Goal: Task Accomplishment & Management: Use online tool/utility

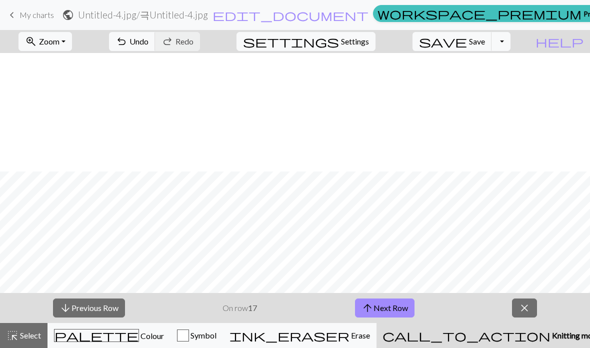
scroll to position [118, 0]
click at [369, 313] on span "arrow_upward" at bounding box center [367, 308] width 12 height 14
click at [399, 301] on button "arrow_upward Next Row" at bounding box center [384, 307] width 59 height 19
click at [381, 299] on button "arrow_upward Next Row" at bounding box center [384, 307] width 59 height 19
click at [387, 304] on button "arrow_upward Next Row" at bounding box center [384, 307] width 59 height 19
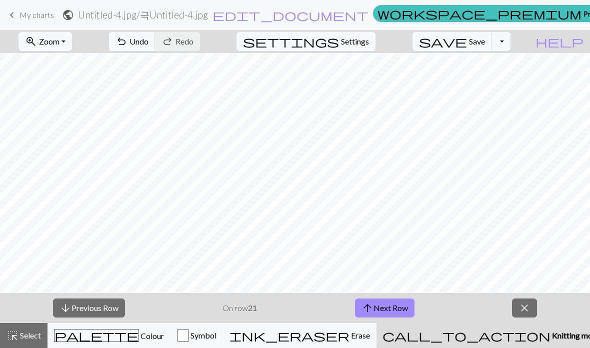
scroll to position [43, 0]
click at [388, 299] on button "arrow_upward Next Row" at bounding box center [384, 307] width 59 height 19
click at [383, 302] on button "arrow_upward Next Row" at bounding box center [384, 307] width 59 height 19
click at [387, 307] on button "arrow_upward Next Row" at bounding box center [384, 307] width 59 height 19
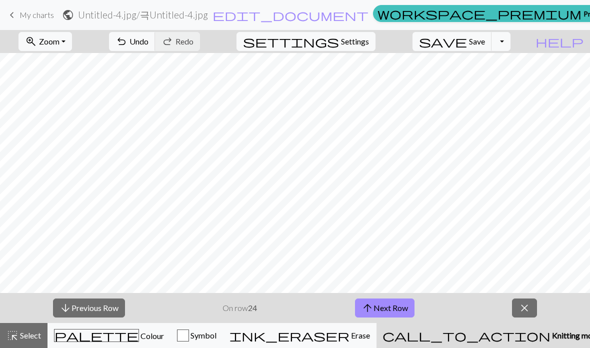
click at [375, 310] on button "arrow_upward Next Row" at bounding box center [384, 307] width 59 height 19
click at [386, 309] on button "arrow_upward Next Row" at bounding box center [384, 307] width 59 height 19
click at [370, 309] on span "arrow_upward" at bounding box center [367, 308] width 12 height 14
click at [377, 303] on button "arrow_upward Next Row" at bounding box center [384, 307] width 59 height 19
click at [387, 307] on button "arrow_upward Next Row" at bounding box center [384, 307] width 59 height 19
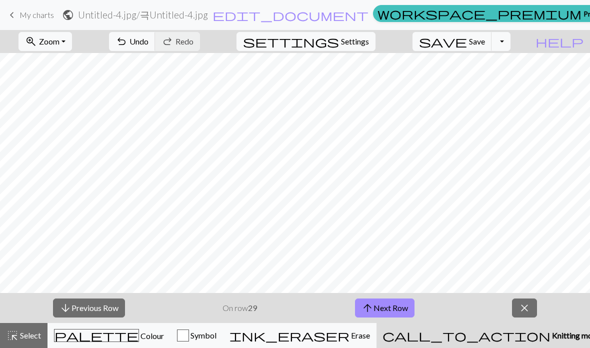
click at [380, 308] on button "arrow_upward Next Row" at bounding box center [384, 307] width 59 height 19
click at [7, 8] on span "keyboard_arrow_left" at bounding box center [12, 15] width 12 height 14
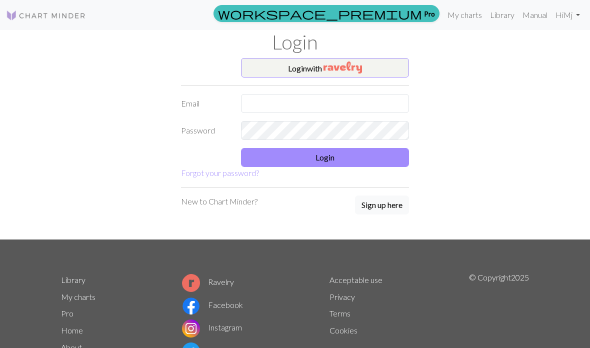
click at [363, 106] on input "text" at bounding box center [325, 103] width 168 height 19
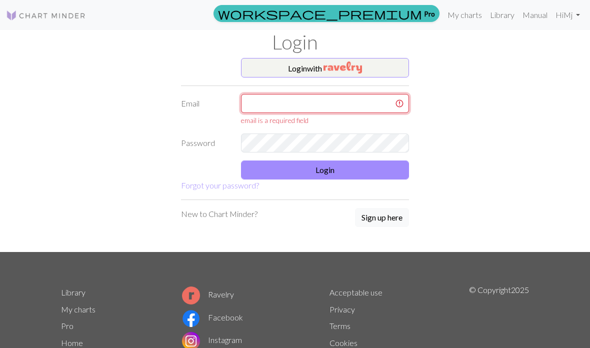
type input "b44793@naver.com"
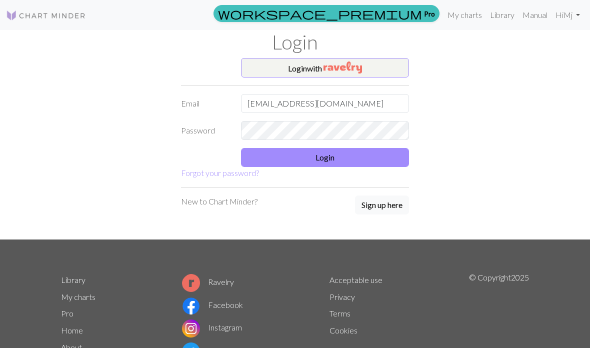
click at [350, 152] on button "Login" at bounding box center [325, 157] width 168 height 19
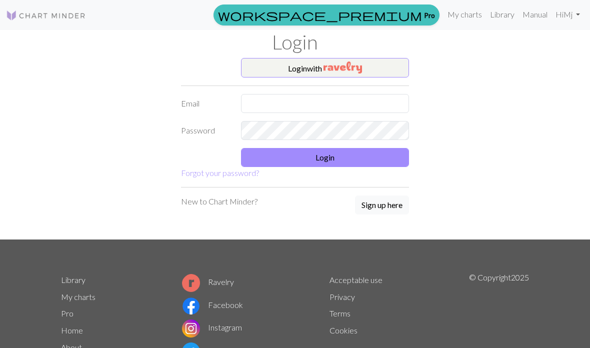
click at [468, 19] on link "My charts" at bounding box center [464, 14] width 42 height 20
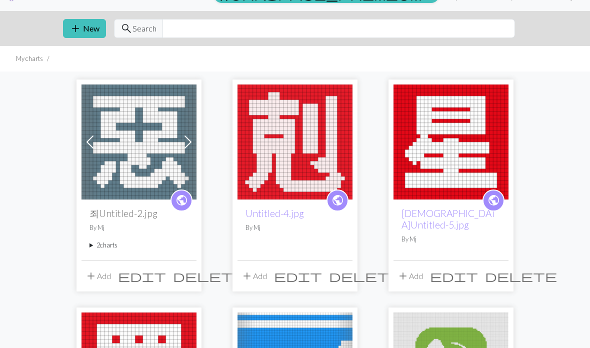
scroll to position [18, 0]
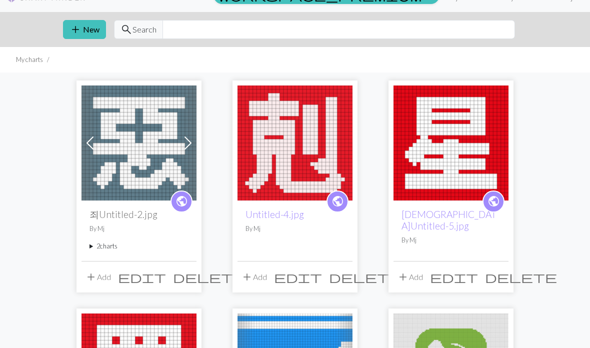
click at [432, 128] on img at bounding box center [450, 142] width 115 height 115
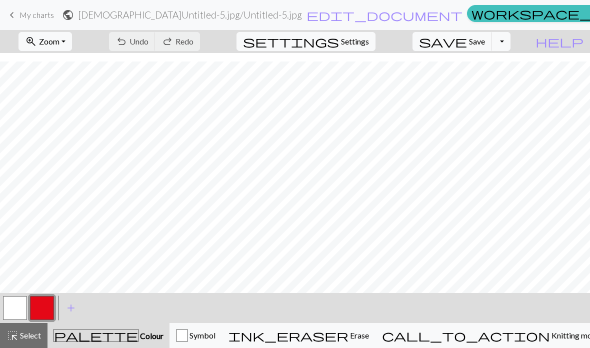
scroll to position [230, 0]
click at [494, 328] on span "call_to_action" at bounding box center [466, 335] width 168 height 14
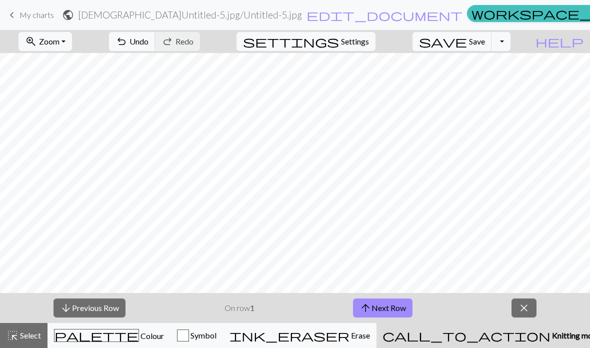
click at [392, 304] on button "arrow_upward Next Row" at bounding box center [382, 307] width 59 height 19
click at [389, 301] on button "arrow_upward Next Row" at bounding box center [382, 307] width 59 height 19
click at [400, 305] on button "arrow_upward Next Row" at bounding box center [382, 307] width 59 height 19
click at [384, 305] on button "arrow_upward Next Row" at bounding box center [382, 307] width 59 height 19
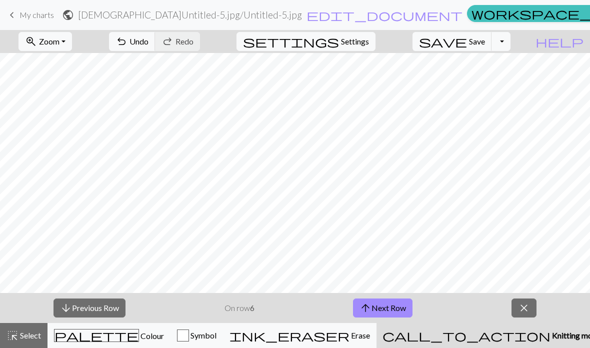
click at [377, 299] on button "arrow_upward Next Row" at bounding box center [382, 307] width 59 height 19
click at [379, 308] on button "arrow_upward Next Row" at bounding box center [382, 307] width 59 height 19
click at [404, 301] on button "arrow_upward Next Row" at bounding box center [382, 307] width 59 height 19
click at [393, 309] on button "arrow_upward Next Row" at bounding box center [382, 307] width 59 height 19
click at [397, 301] on button "arrow_upward Next Row" at bounding box center [384, 307] width 59 height 19
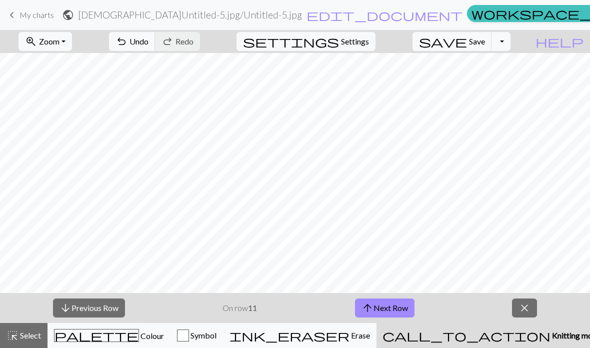
click at [395, 311] on button "arrow_upward Next Row" at bounding box center [384, 307] width 59 height 19
click at [388, 307] on button "arrow_upward Next Row" at bounding box center [384, 307] width 59 height 19
click at [385, 308] on button "arrow_upward Next Row" at bounding box center [384, 307] width 59 height 19
click at [396, 300] on button "arrow_upward Next Row" at bounding box center [384, 307] width 59 height 19
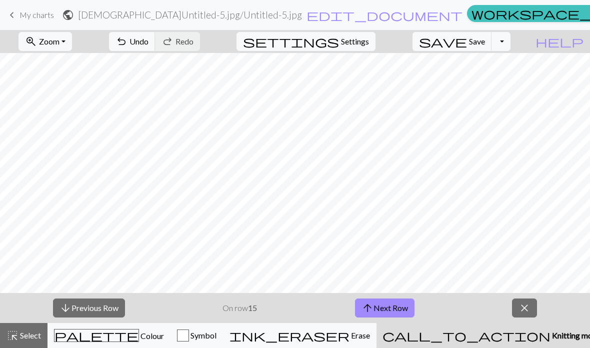
click at [386, 303] on button "arrow_upward Next Row" at bounding box center [384, 307] width 59 height 19
click at [384, 312] on button "arrow_upward Next Row" at bounding box center [384, 307] width 59 height 19
click at [370, 298] on button "arrow_upward Next Row" at bounding box center [384, 307] width 59 height 19
click at [368, 310] on span "arrow_upward" at bounding box center [367, 308] width 12 height 14
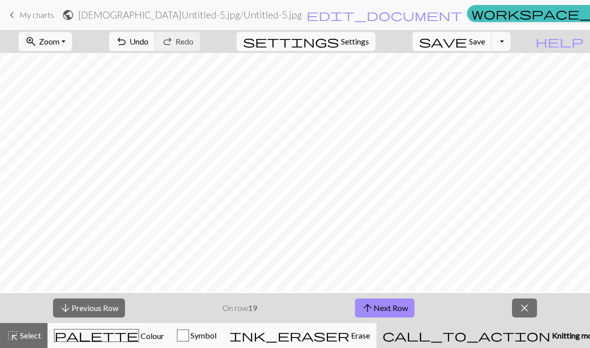
scroll to position [0, 0]
click at [380, 306] on button "arrow_upward Next Row" at bounding box center [384, 307] width 59 height 19
click at [370, 303] on span "arrow_upward" at bounding box center [367, 308] width 12 height 14
click at [392, 305] on button "arrow_upward Next Row" at bounding box center [384, 307] width 59 height 19
click at [393, 306] on button "arrow_upward Next Row" at bounding box center [384, 307] width 59 height 19
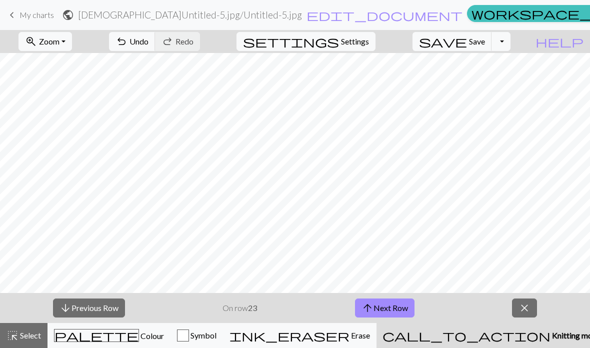
click at [396, 308] on button "arrow_upward Next Row" at bounding box center [384, 307] width 59 height 19
click at [386, 310] on button "arrow_upward Next Row" at bounding box center [384, 307] width 59 height 19
click at [387, 298] on button "arrow_upward Next Row" at bounding box center [384, 307] width 59 height 19
click at [391, 302] on button "arrow_upward Next Row" at bounding box center [384, 307] width 59 height 19
click at [382, 307] on button "arrow_upward Next Row" at bounding box center [384, 307] width 59 height 19
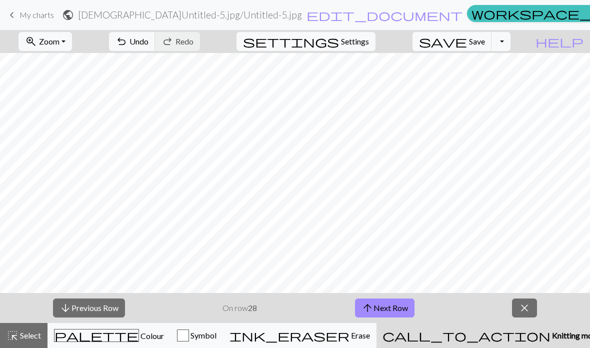
click at [386, 310] on button "arrow_upward Next Row" at bounding box center [384, 307] width 59 height 19
click at [20, 19] on span "My charts" at bounding box center [36, 14] width 34 height 9
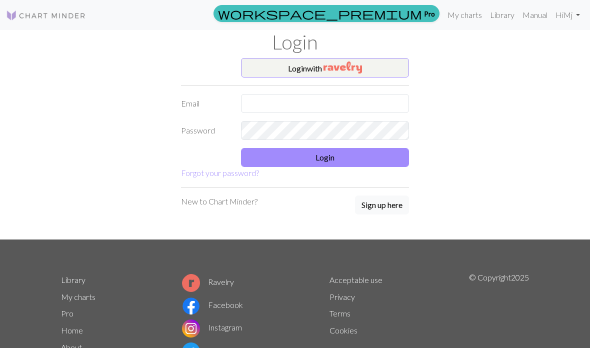
click at [461, 14] on link "My charts" at bounding box center [464, 15] width 42 height 20
click at [325, 95] on input "text" at bounding box center [325, 103] width 168 height 19
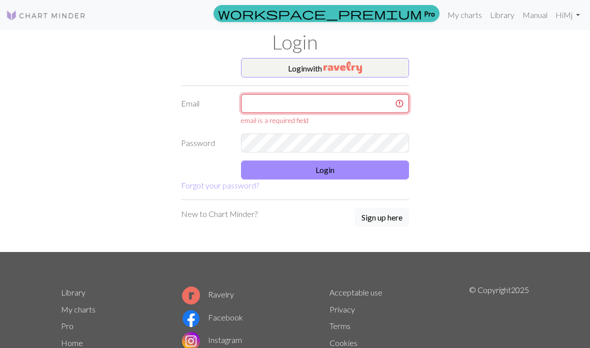
type input "b44793@naver.com"
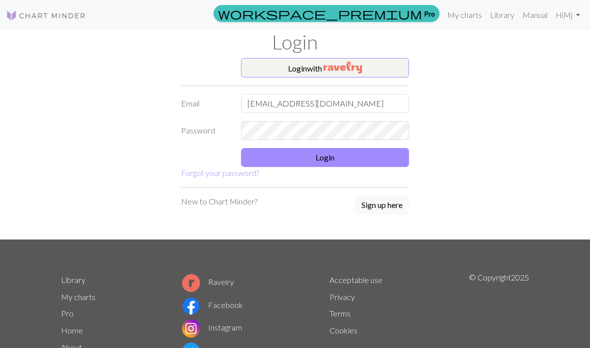
click at [373, 155] on button "Login" at bounding box center [325, 157] width 168 height 19
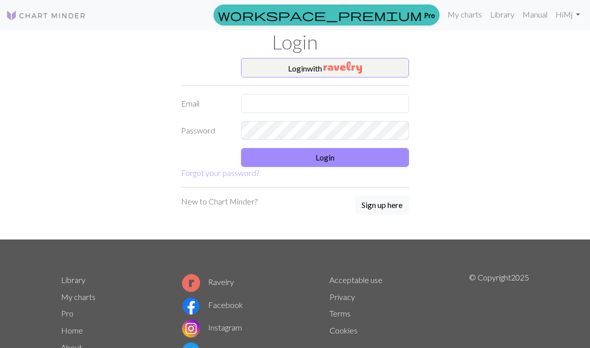
click at [463, 11] on link "My charts" at bounding box center [464, 14] width 42 height 20
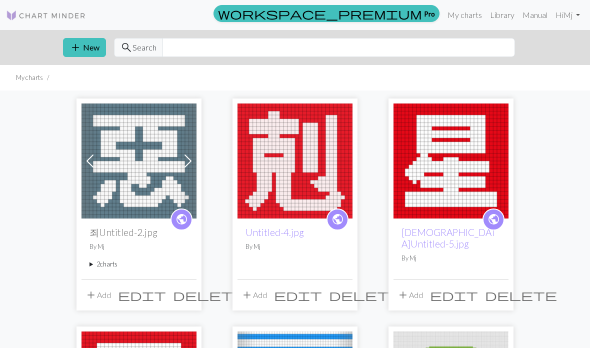
click at [137, 186] on img at bounding box center [138, 160] width 115 height 115
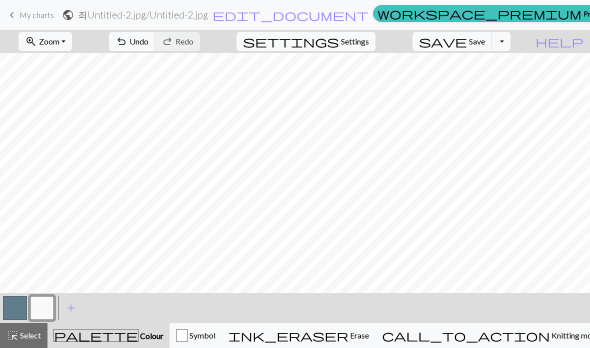
scroll to position [318, 0]
click at [550, 339] on span "Knitting mode" at bounding box center [575, 334] width 50 height 9
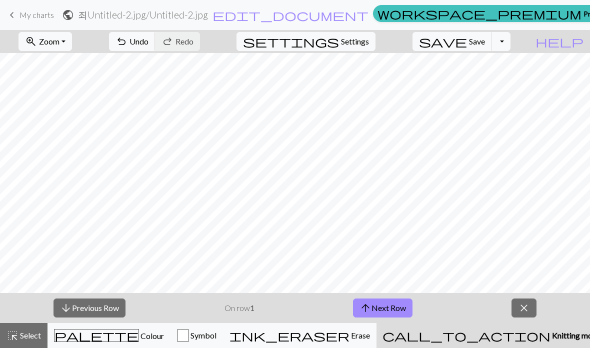
click at [382, 306] on button "arrow_upward Next Row" at bounding box center [382, 307] width 59 height 19
click at [389, 302] on button "arrow_upward Next Row" at bounding box center [382, 307] width 59 height 19
click at [387, 299] on button "arrow_upward Next Row" at bounding box center [382, 307] width 59 height 19
click at [382, 306] on button "arrow_upward Next Row" at bounding box center [382, 307] width 59 height 19
click at [390, 305] on button "arrow_upward Next Row" at bounding box center [382, 307] width 59 height 19
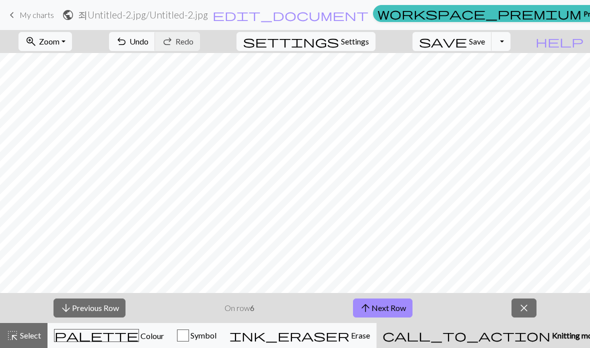
click at [392, 310] on button "arrow_upward Next Row" at bounding box center [382, 307] width 59 height 19
click at [384, 310] on button "arrow_upward Next Row" at bounding box center [382, 307] width 59 height 19
click at [378, 307] on button "arrow_upward Next Row" at bounding box center [382, 307] width 59 height 19
click at [395, 303] on button "arrow_upward Next Row" at bounding box center [382, 307] width 59 height 19
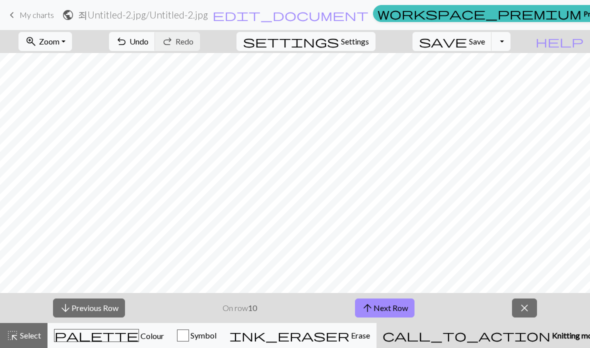
click at [377, 304] on button "arrow_upward Next Row" at bounding box center [384, 307] width 59 height 19
click at [376, 308] on button "arrow_upward Next Row" at bounding box center [384, 307] width 59 height 19
click at [378, 301] on button "arrow_upward Next Row" at bounding box center [384, 307] width 59 height 19
click at [383, 301] on button "arrow_upward Next Row" at bounding box center [384, 307] width 59 height 19
click at [394, 311] on button "arrow_upward Next Row" at bounding box center [384, 307] width 59 height 19
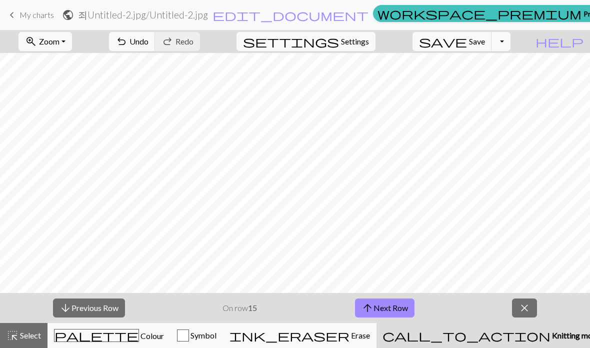
click at [380, 301] on button "arrow_upward Next Row" at bounding box center [384, 307] width 59 height 19
click at [370, 307] on span "arrow_upward" at bounding box center [367, 308] width 12 height 14
click at [383, 308] on button "arrow_upward Next Row" at bounding box center [384, 307] width 59 height 19
click at [390, 298] on button "arrow_upward Next Row" at bounding box center [384, 307] width 59 height 19
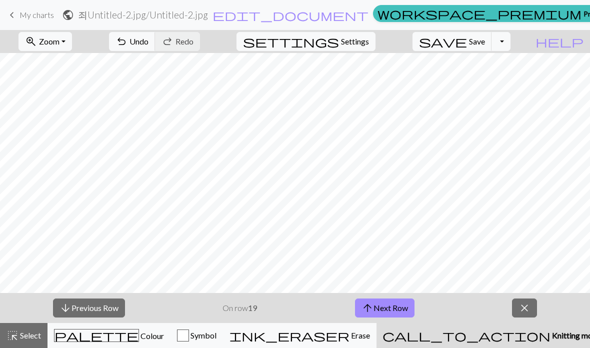
click at [401, 311] on button "arrow_upward Next Row" at bounding box center [384, 307] width 59 height 19
click at [378, 307] on button "arrow_upward Next Row" at bounding box center [384, 307] width 59 height 19
click at [400, 303] on button "arrow_upward Next Row" at bounding box center [384, 307] width 59 height 19
click at [398, 301] on button "arrow_upward Next Row" at bounding box center [384, 307] width 59 height 19
click at [394, 303] on button "arrow_upward Next Row" at bounding box center [384, 307] width 59 height 19
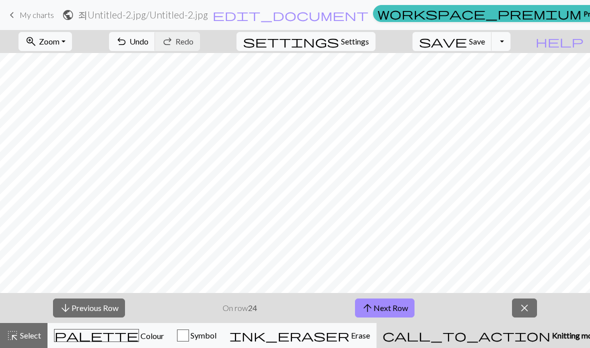
click at [391, 302] on button "arrow_upward Next Row" at bounding box center [384, 307] width 59 height 19
click at [388, 302] on button "arrow_upward Next Row" at bounding box center [384, 307] width 59 height 19
click at [401, 301] on button "arrow_upward Next Row" at bounding box center [384, 307] width 59 height 19
click at [378, 305] on button "arrow_upward Next Row" at bounding box center [384, 307] width 59 height 19
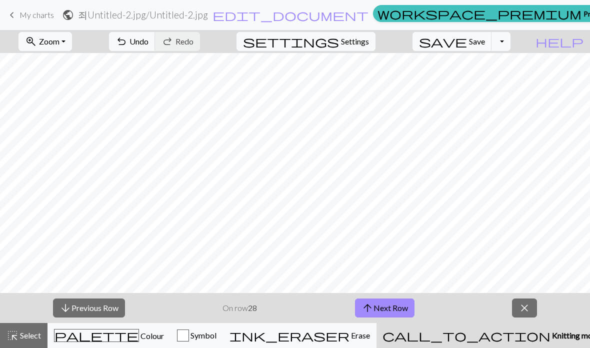
click at [386, 312] on button "arrow_upward Next Row" at bounding box center [384, 307] width 59 height 19
click at [377, 301] on button "arrow_upward Next Row" at bounding box center [384, 307] width 59 height 19
